Goal: Check status: Check status

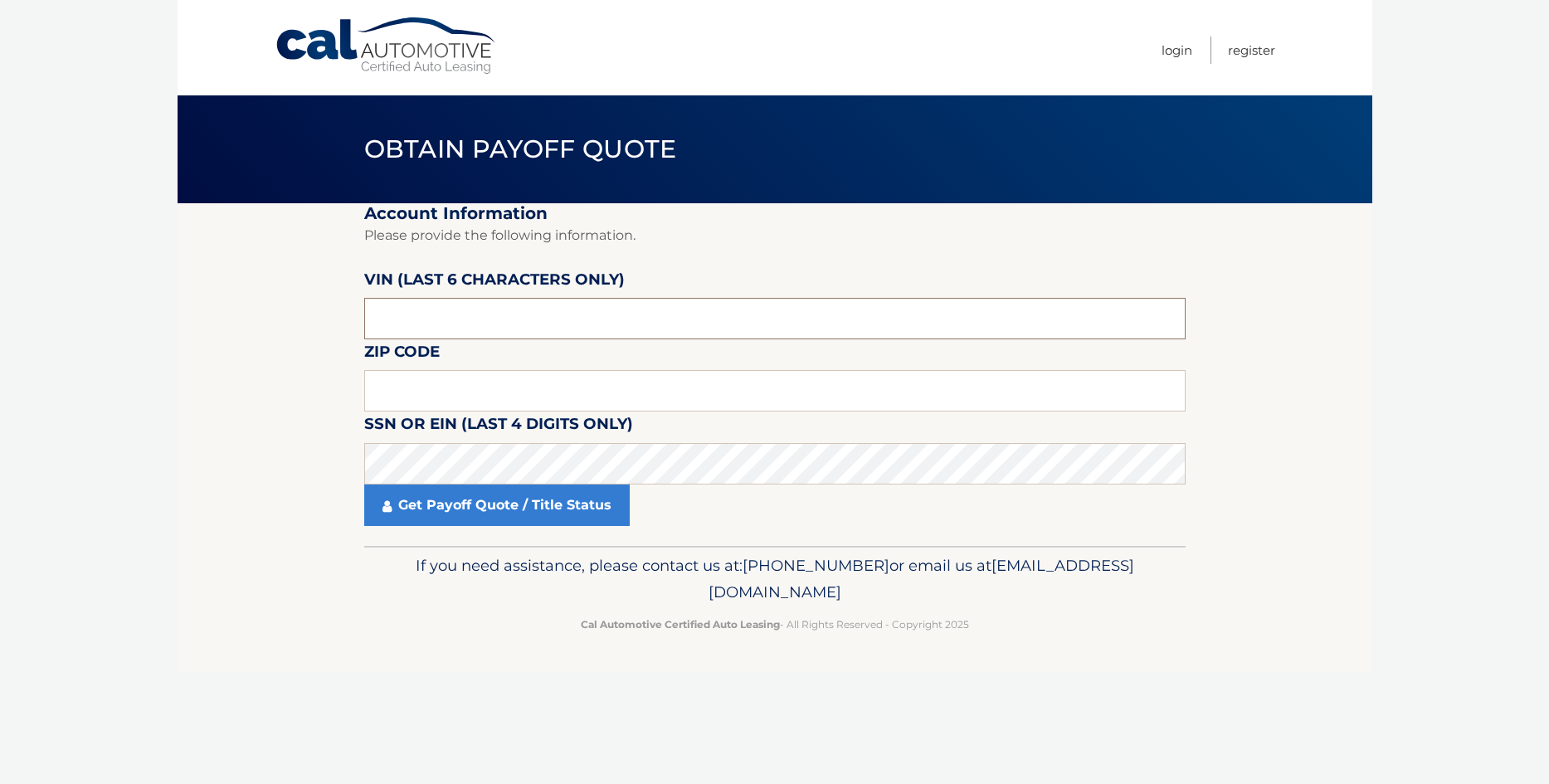
click at [504, 322] on input "text" at bounding box center [775, 319] width 821 height 42
drag, startPoint x: 520, startPoint y: 320, endPoint x: -19, endPoint y: 318, distance: 539.0
click at [364, 318] on input "text" at bounding box center [775, 319] width 821 height 42
type input "347436"
drag, startPoint x: 429, startPoint y: 386, endPoint x: 457, endPoint y: 386, distance: 28.0
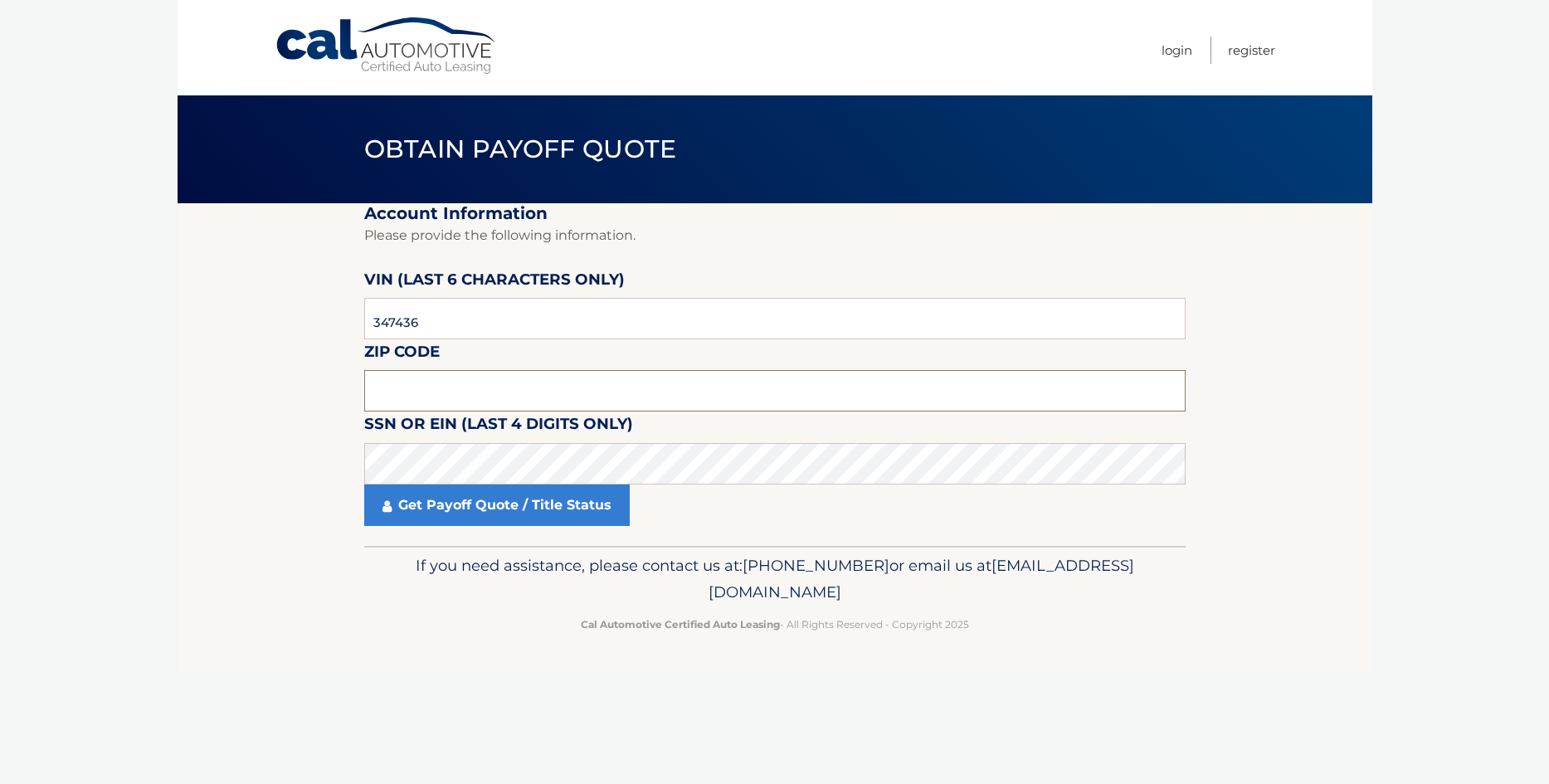
click at [433, 386] on input "text" at bounding box center [775, 391] width 821 height 42
type input "11229"
click button "For Originating Dealer" at bounding box center [0, 0] width 0 height 0
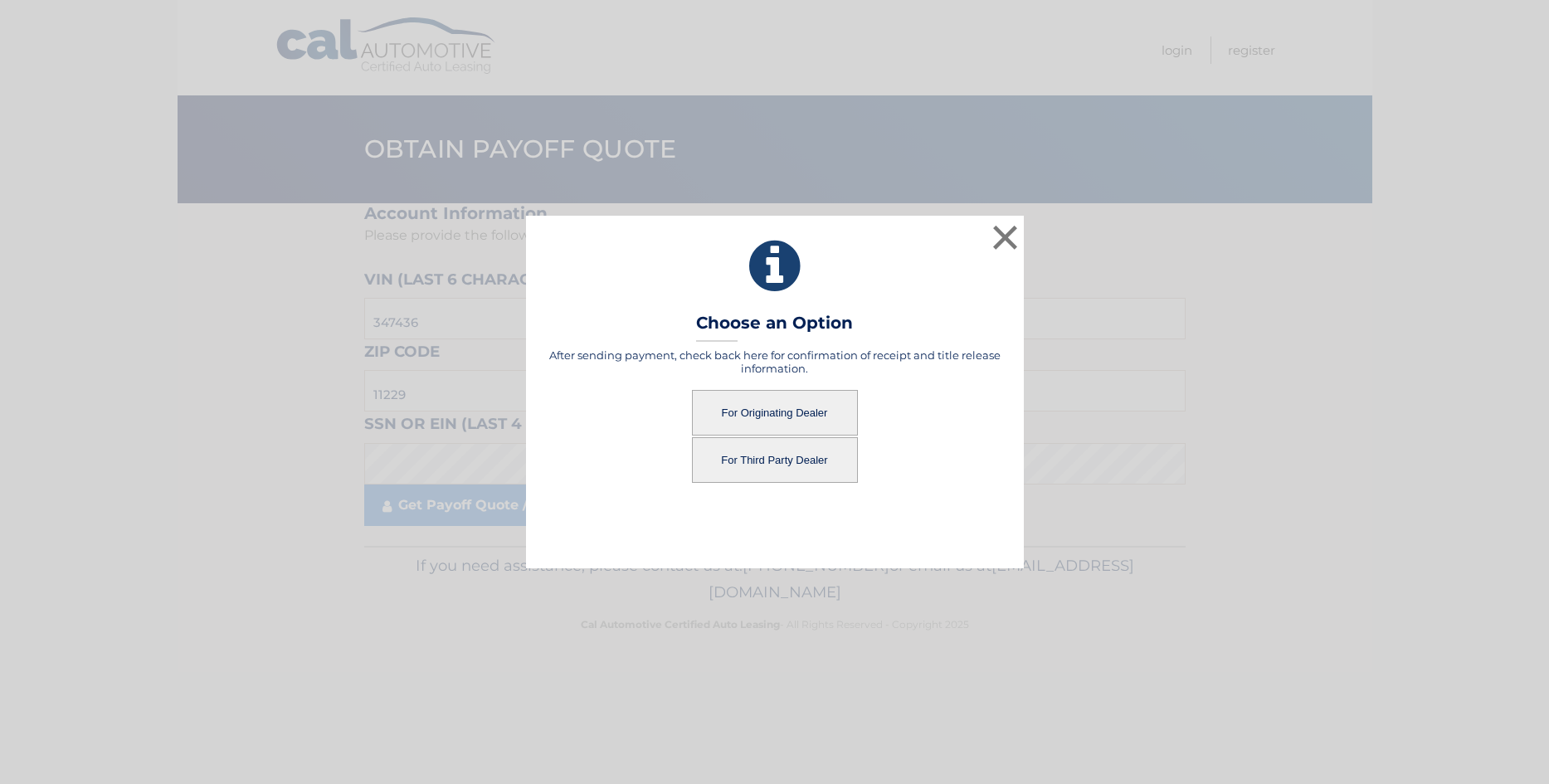
click at [835, 409] on button "For Originating Dealer" at bounding box center [775, 412] width 166 height 46
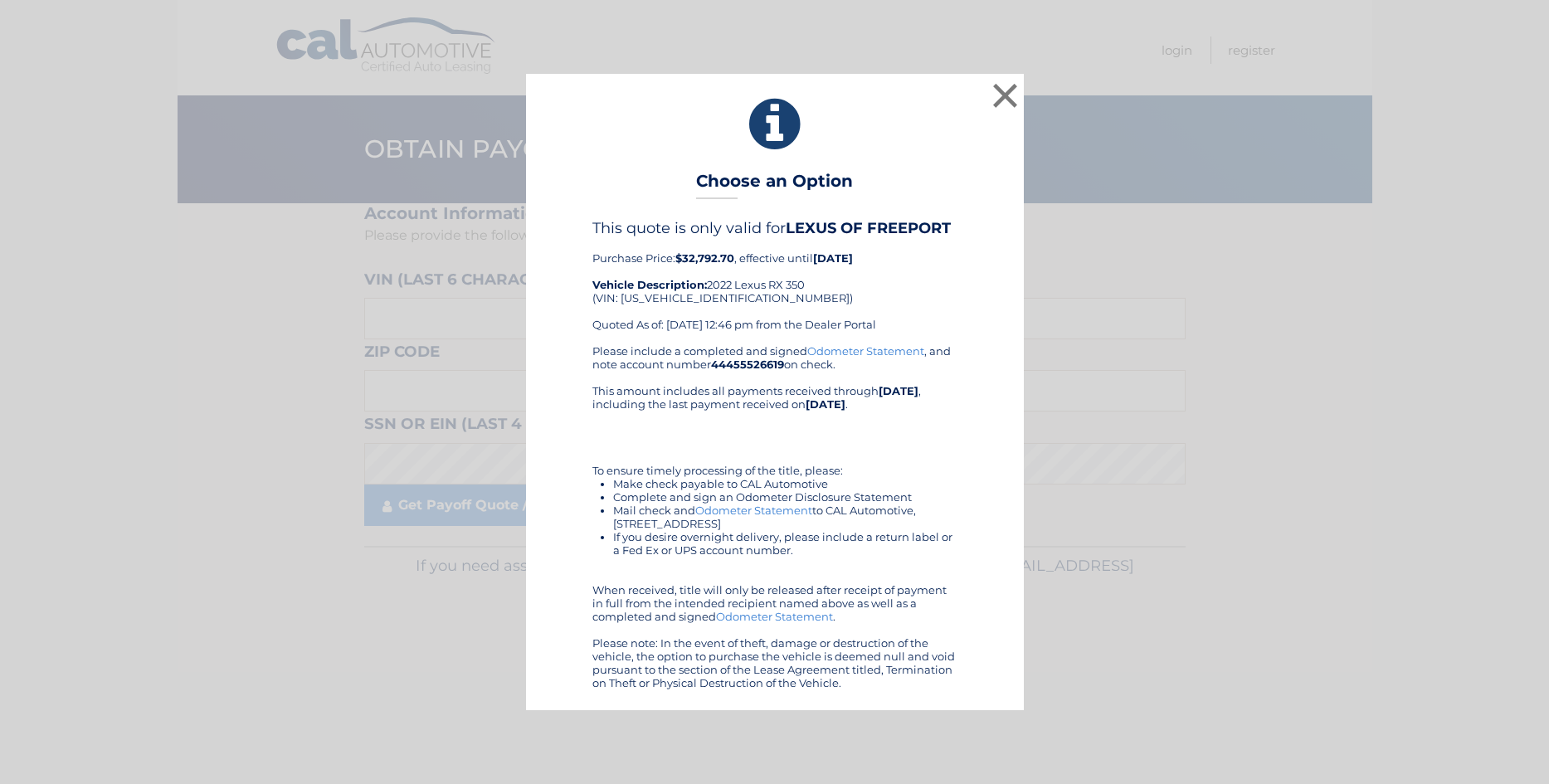
click at [813, 350] on link "Odometer Statement" at bounding box center [865, 351] width 117 height 14
click at [941, 514] on li "Mail check and Odometer Statement to CAL Automotive, 4556 South Broad Street Ya…" at bounding box center [785, 516] width 344 height 26
drag, startPoint x: 698, startPoint y: 177, endPoint x: 896, endPoint y: 687, distance: 547.1
click at [896, 687] on div "× Choose an Option This quote is only valid for LEXUS OF FREEPORT Purchase Pric…" at bounding box center [774, 392] width 498 height 636
drag, startPoint x: 700, startPoint y: 183, endPoint x: 944, endPoint y: 728, distance: 597.1
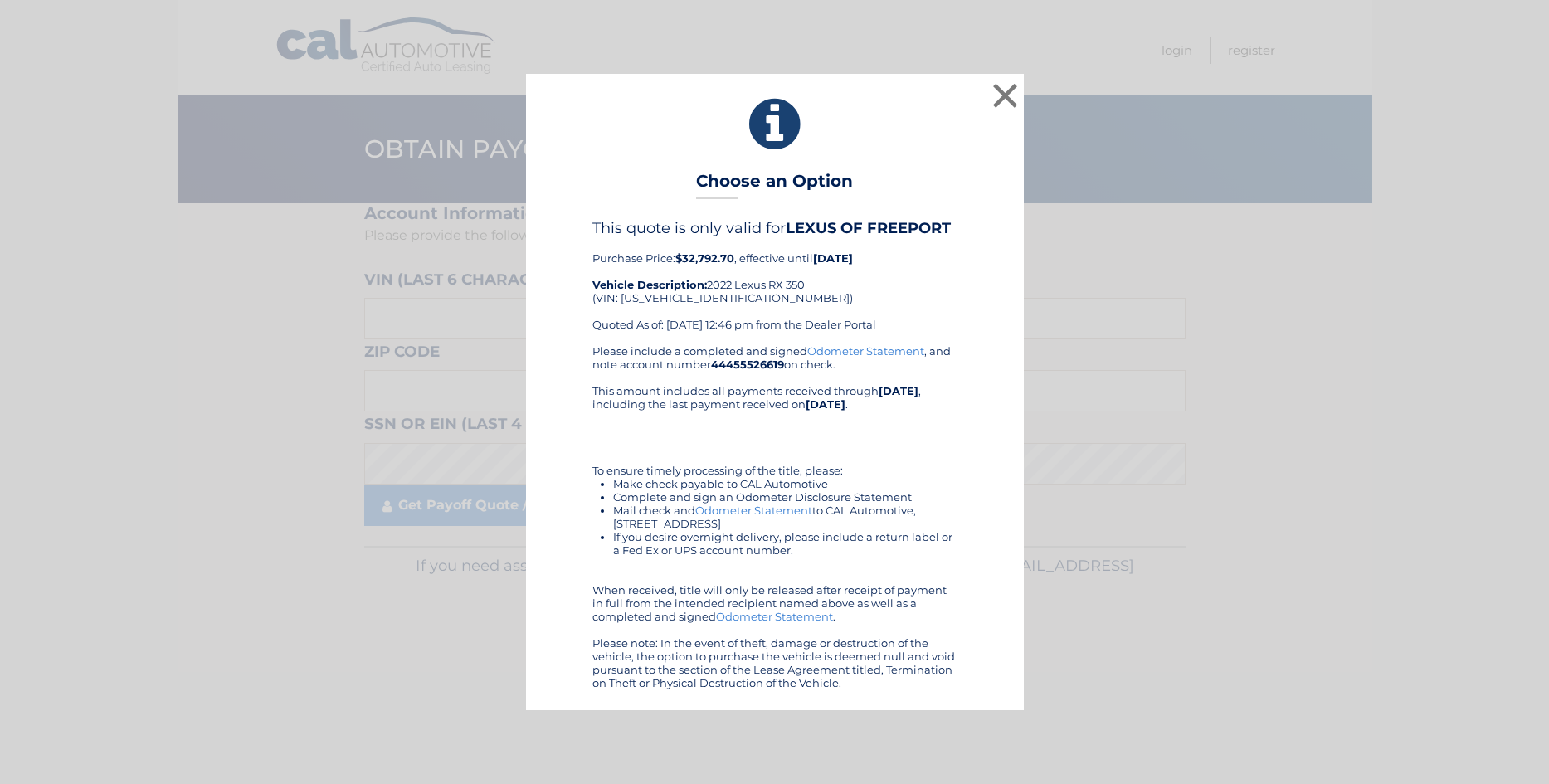
click at [944, 728] on div "× Choose an Option This quote is only valid for LEXUS OF FREEPORT Purchase Pric…" at bounding box center [774, 392] width 1549 height 784
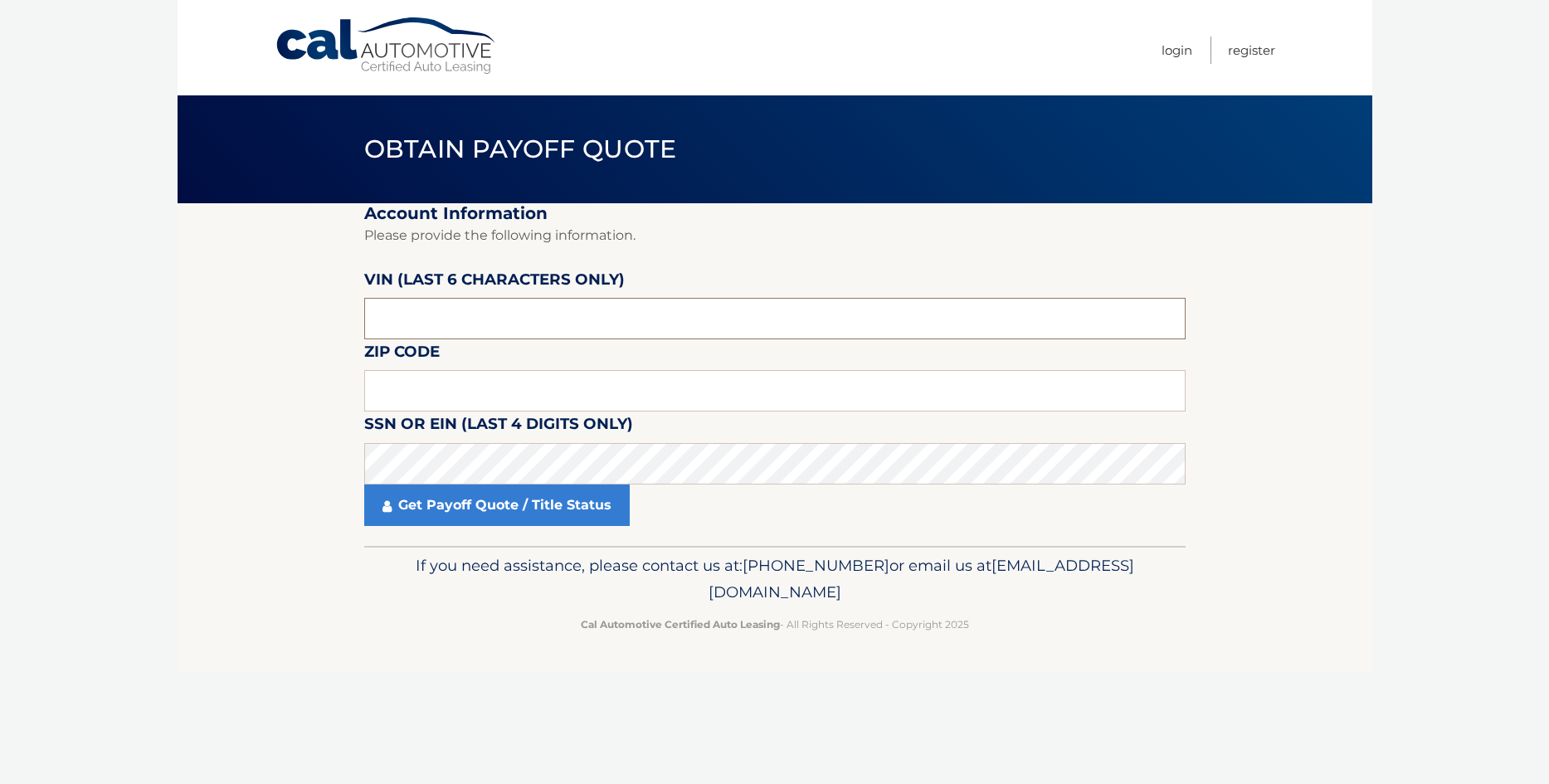
click at [433, 320] on input "text" at bounding box center [775, 319] width 821 height 42
type input "347436"
click at [439, 388] on input "text" at bounding box center [775, 391] width 821 height 42
type input "11229"
click at [397, 609] on div "If you need assistance, please contact us at: 609-807-3200 or email us at Custo…" at bounding box center [775, 592] width 821 height 93
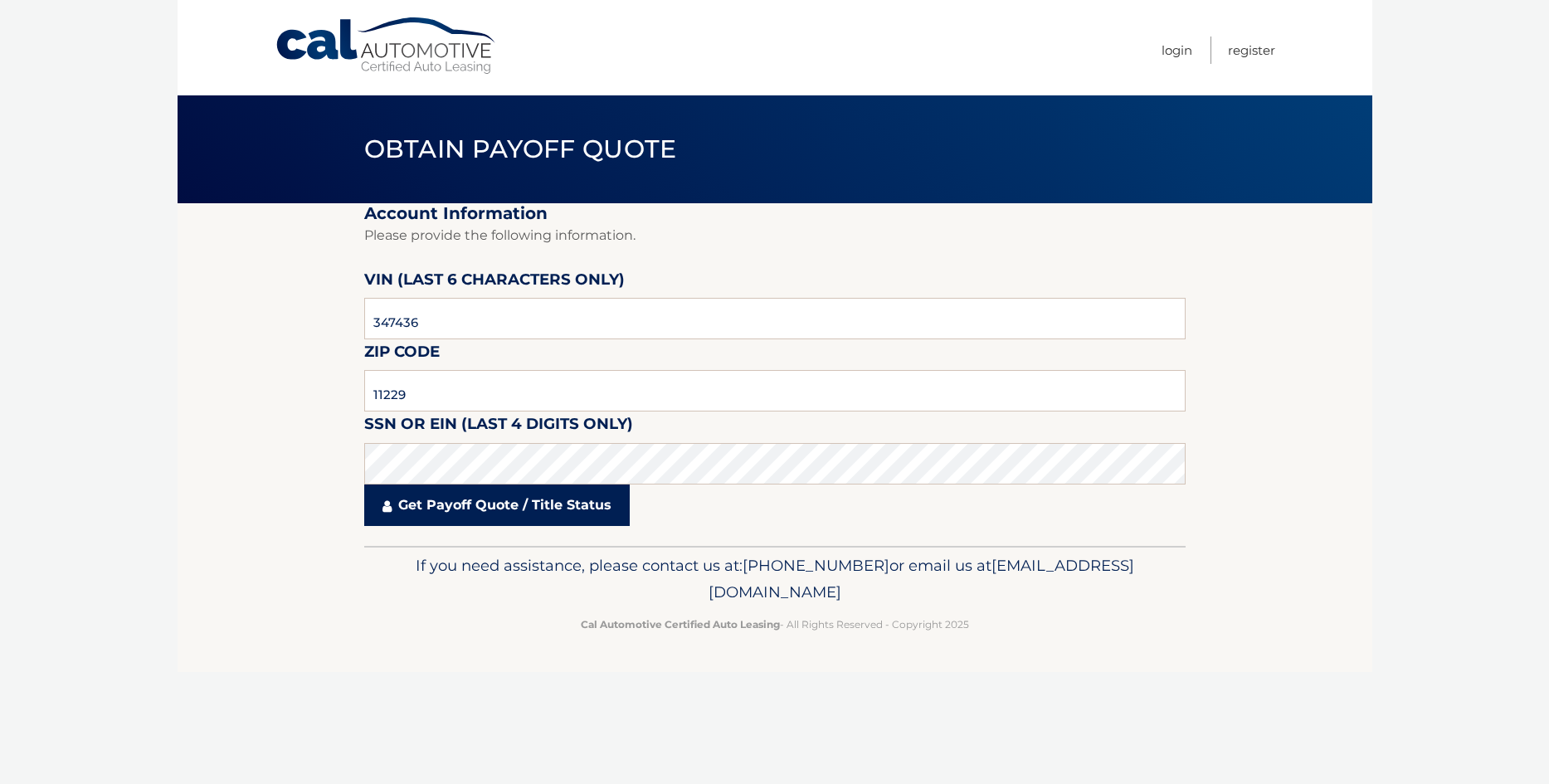
click at [420, 498] on link "Get Payoff Quote / Title Status" at bounding box center [496, 505] width 265 height 42
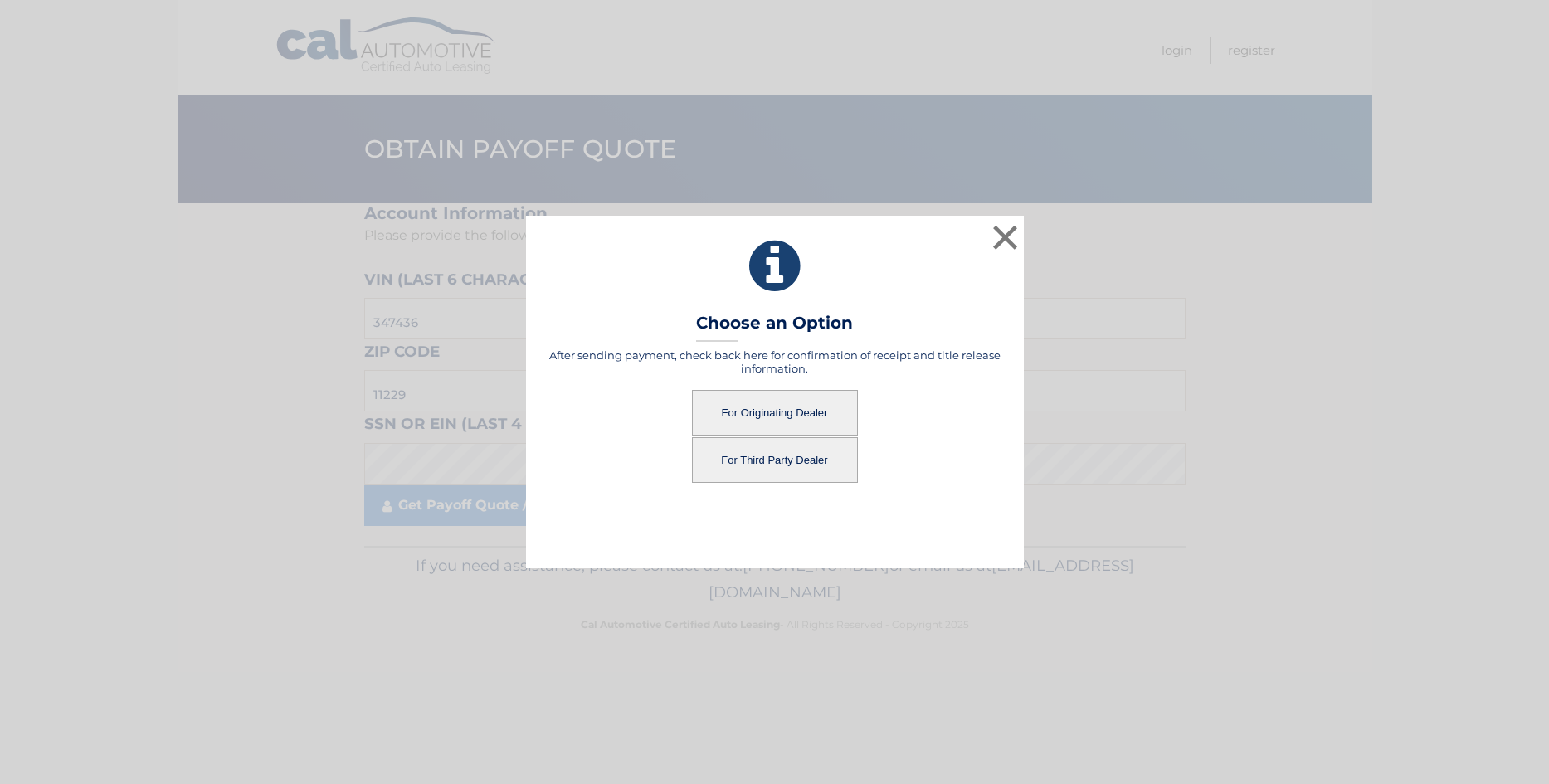
click at [824, 426] on button "For Originating Dealer" at bounding box center [775, 412] width 166 height 46
click at [773, 421] on button "For Originating Dealer" at bounding box center [775, 412] width 166 height 46
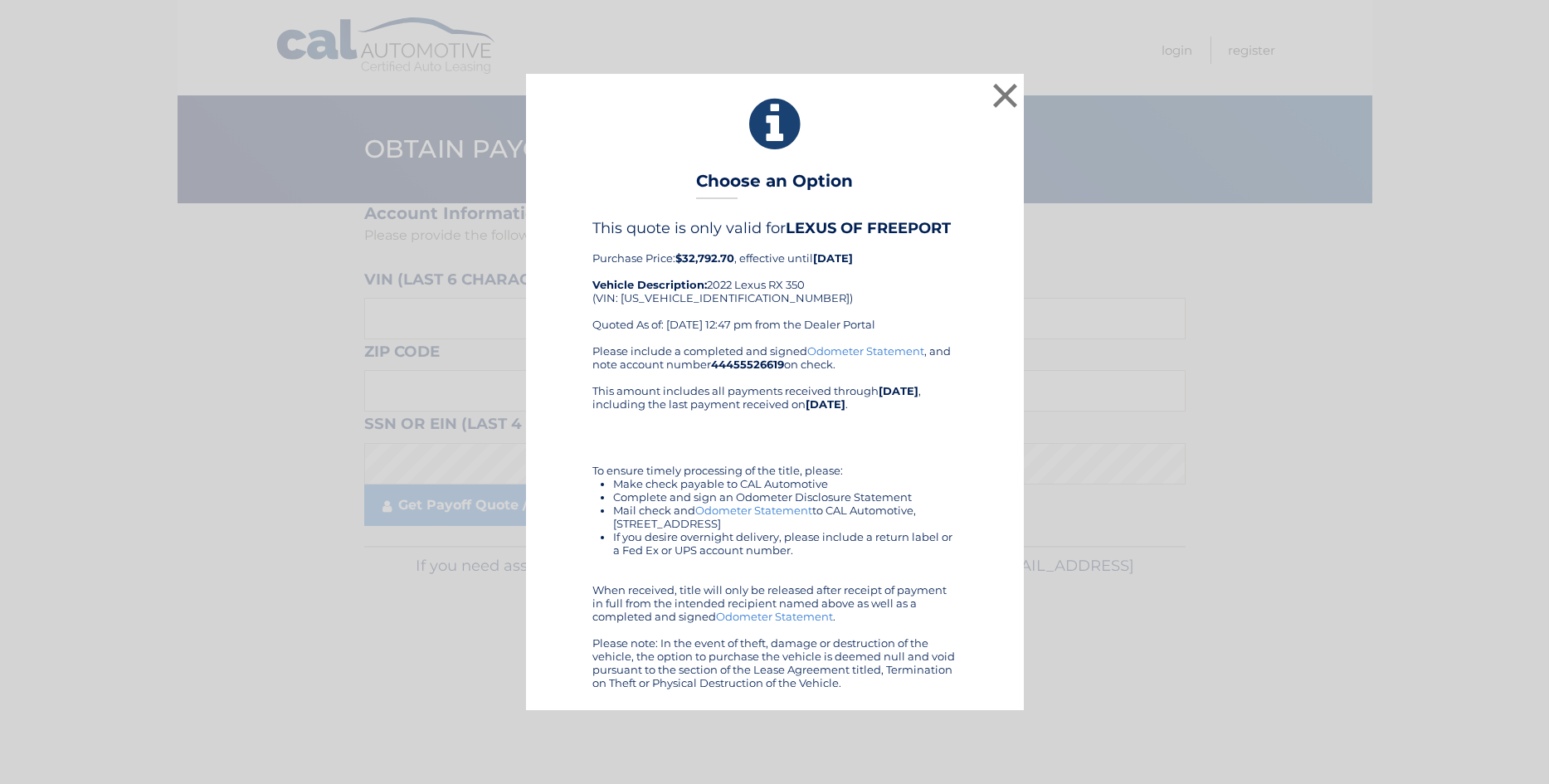
drag, startPoint x: 698, startPoint y: 178, endPoint x: 842, endPoint y: 693, distance: 534.8
click at [842, 693] on div "× Choose an Option This quote is only valid for LEXUS OF FREEPORT Purchase Pric…" at bounding box center [774, 392] width 498 height 636
drag, startPoint x: 697, startPoint y: 180, endPoint x: 990, endPoint y: 683, distance: 582.1
click at [990, 683] on div "× Choose an Option This quote is only valid for LEXUS OF FREEPORT Purchase Pric…" at bounding box center [774, 392] width 498 height 636
